Goal: Task Accomplishment & Management: Use online tool/utility

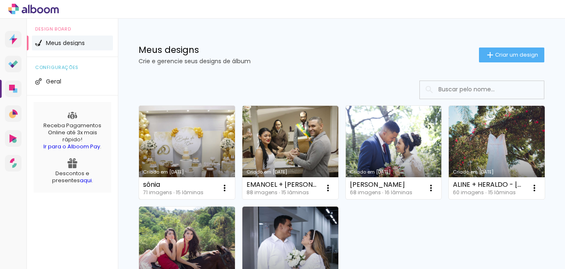
click at [198, 144] on link "Criado em [DATE]" at bounding box center [187, 152] width 96 height 93
click at [0, 0] on neon-animated-pages "Confirmar Cancelar" at bounding box center [0, 0] width 0 height 0
click at [188, 148] on link "Criado em [DATE]" at bounding box center [187, 152] width 96 height 93
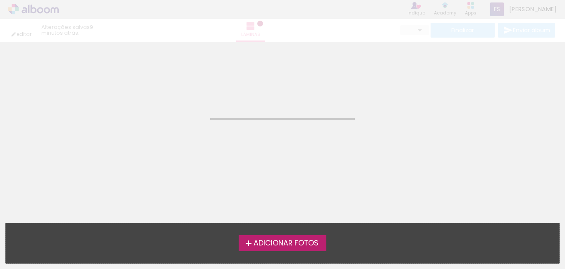
click at [188, 148] on neon-animated-pages "Confirmar Cancelar" at bounding box center [282, 156] width 565 height 228
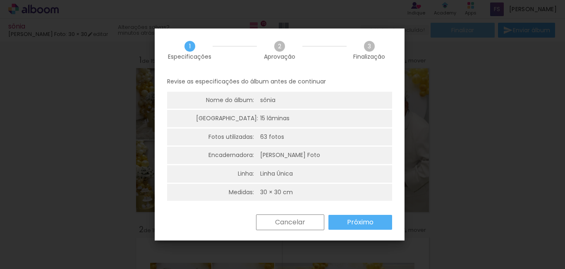
click at [0, 0] on slot "Próximo" at bounding box center [0, 0] width 0 height 0
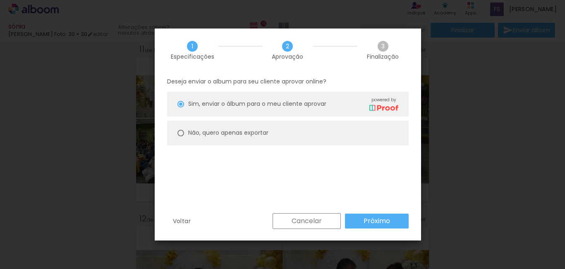
scroll to position [356, 0]
click at [361, 221] on paper-button "Próximo" at bounding box center [377, 221] width 64 height 15
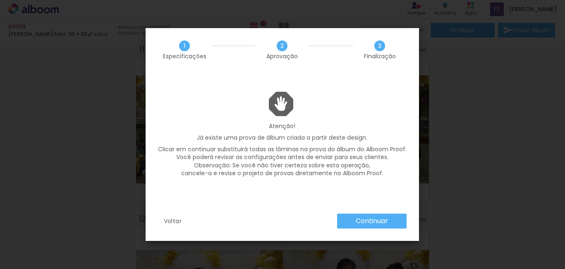
click at [0, 0] on slot "Continuar" at bounding box center [0, 0] width 0 height 0
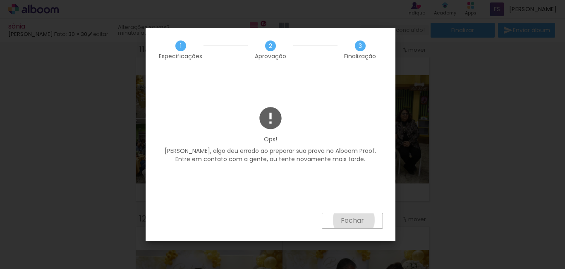
click at [0, 0] on slot "Fechar" at bounding box center [0, 0] width 0 height 0
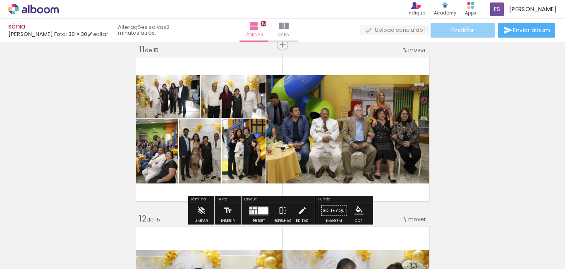
click at [464, 28] on span "Finalizar" at bounding box center [462, 30] width 23 height 6
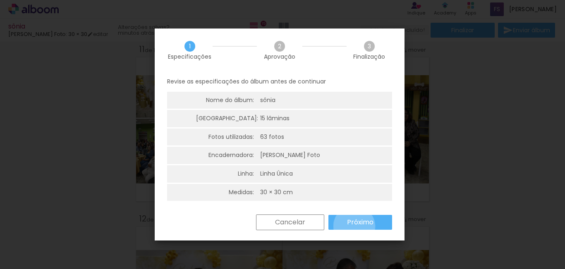
click at [0, 0] on slot "Próximo" at bounding box center [0, 0] width 0 height 0
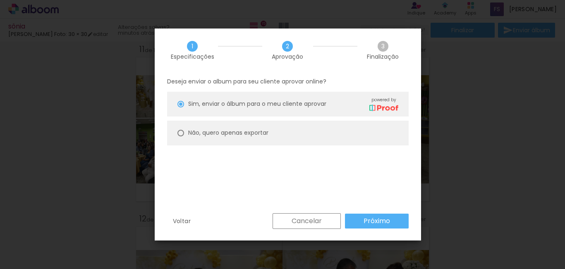
click at [362, 224] on paper-button "Próximo" at bounding box center [377, 221] width 64 height 15
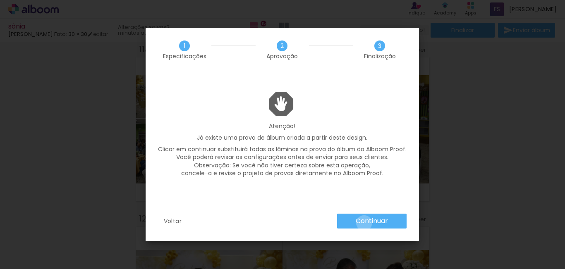
click at [0, 0] on slot "Continuar" at bounding box center [0, 0] width 0 height 0
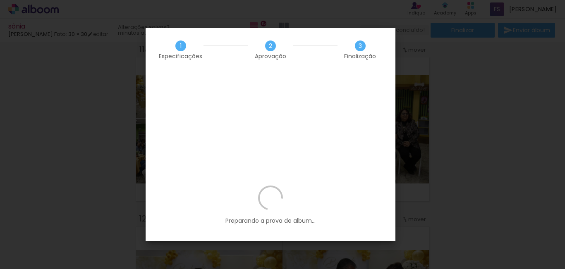
scroll to position [356, 0]
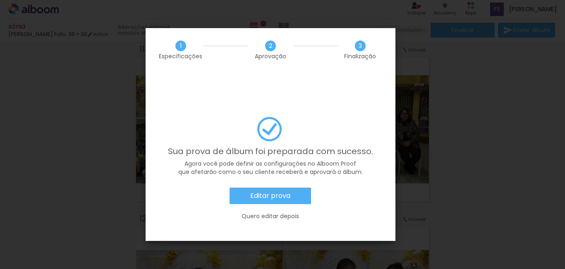
click at [0, 0] on slot "Quero editar depois" at bounding box center [0, 0] width 0 height 0
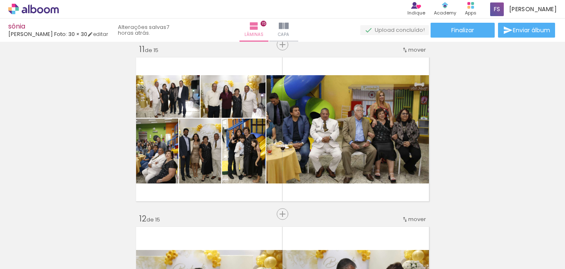
scroll to position [356, 0]
